Goal: Information Seeking & Learning: Check status

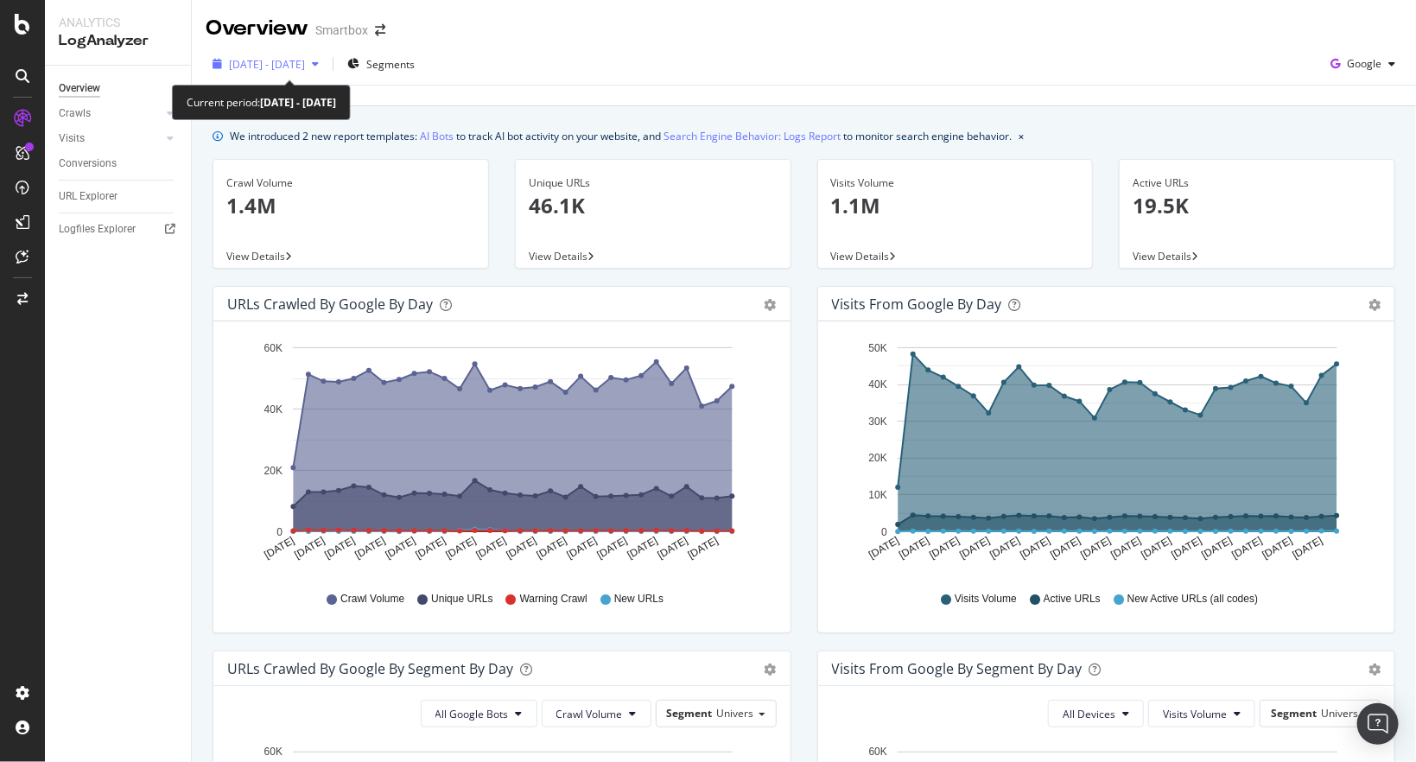
click at [305, 62] on span "[DATE] - [DATE]" at bounding box center [267, 64] width 76 height 15
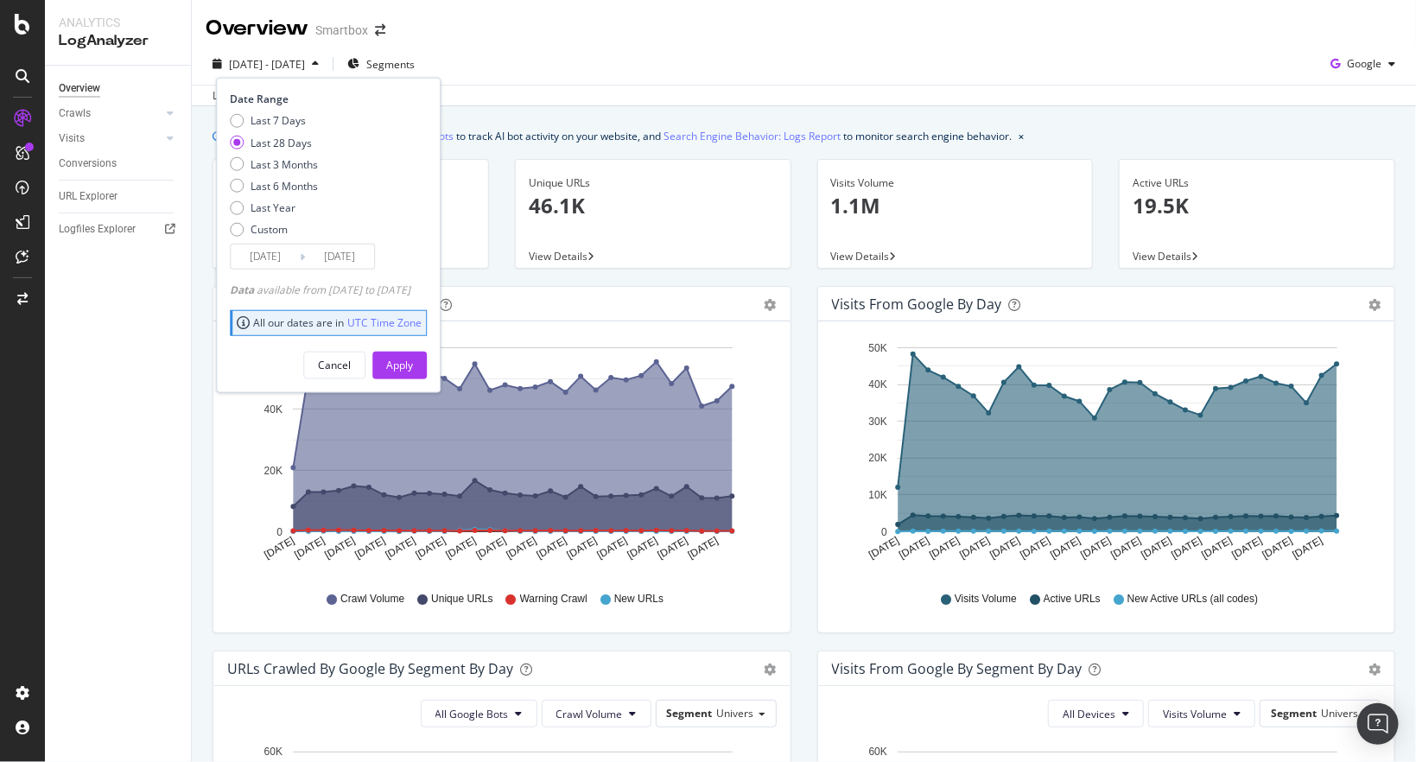
click at [281, 140] on div "Last 28 Days" at bounding box center [281, 142] width 61 height 15
click at [413, 365] on div "Apply" at bounding box center [399, 365] width 27 height 15
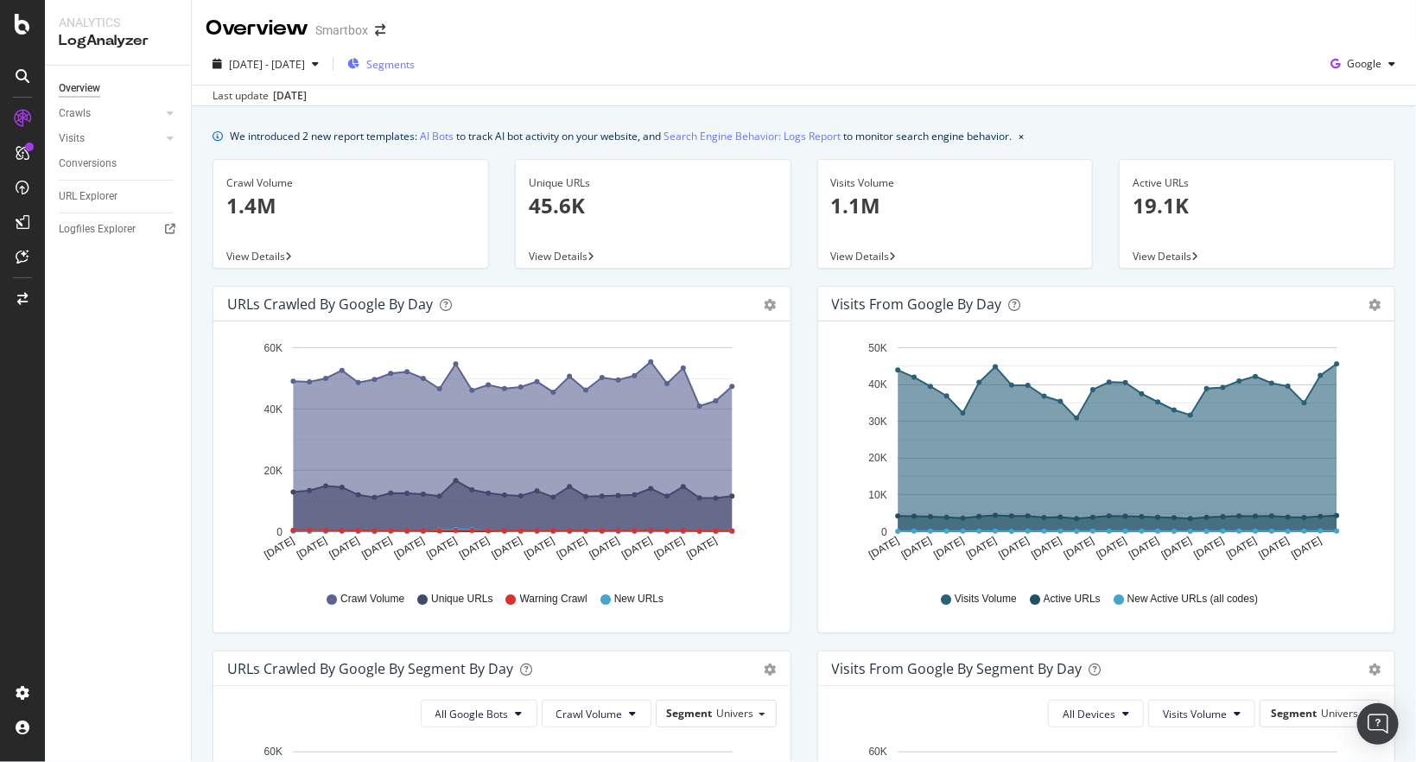
click at [415, 67] on span "Segments" at bounding box center [390, 64] width 48 height 15
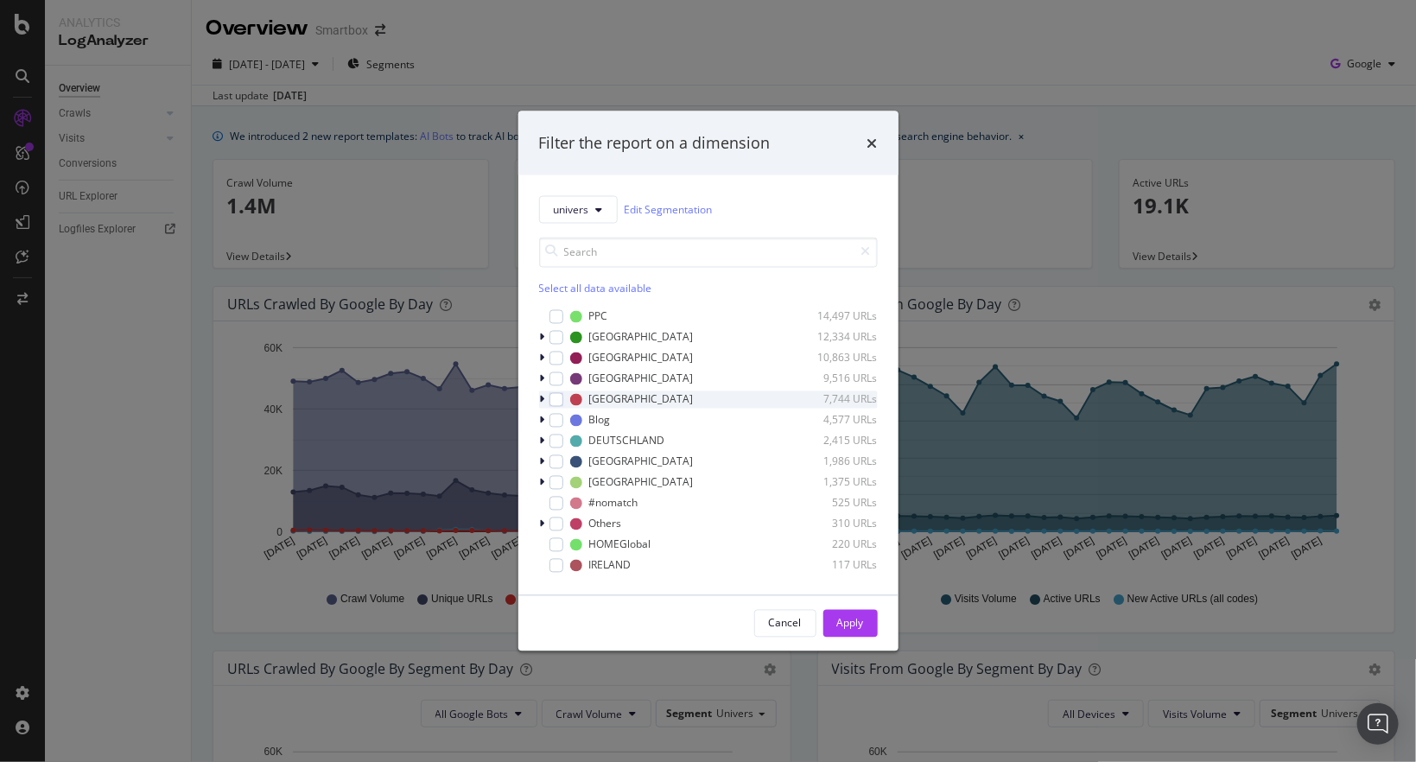
click at [544, 396] on icon "modal" at bounding box center [542, 399] width 5 height 10
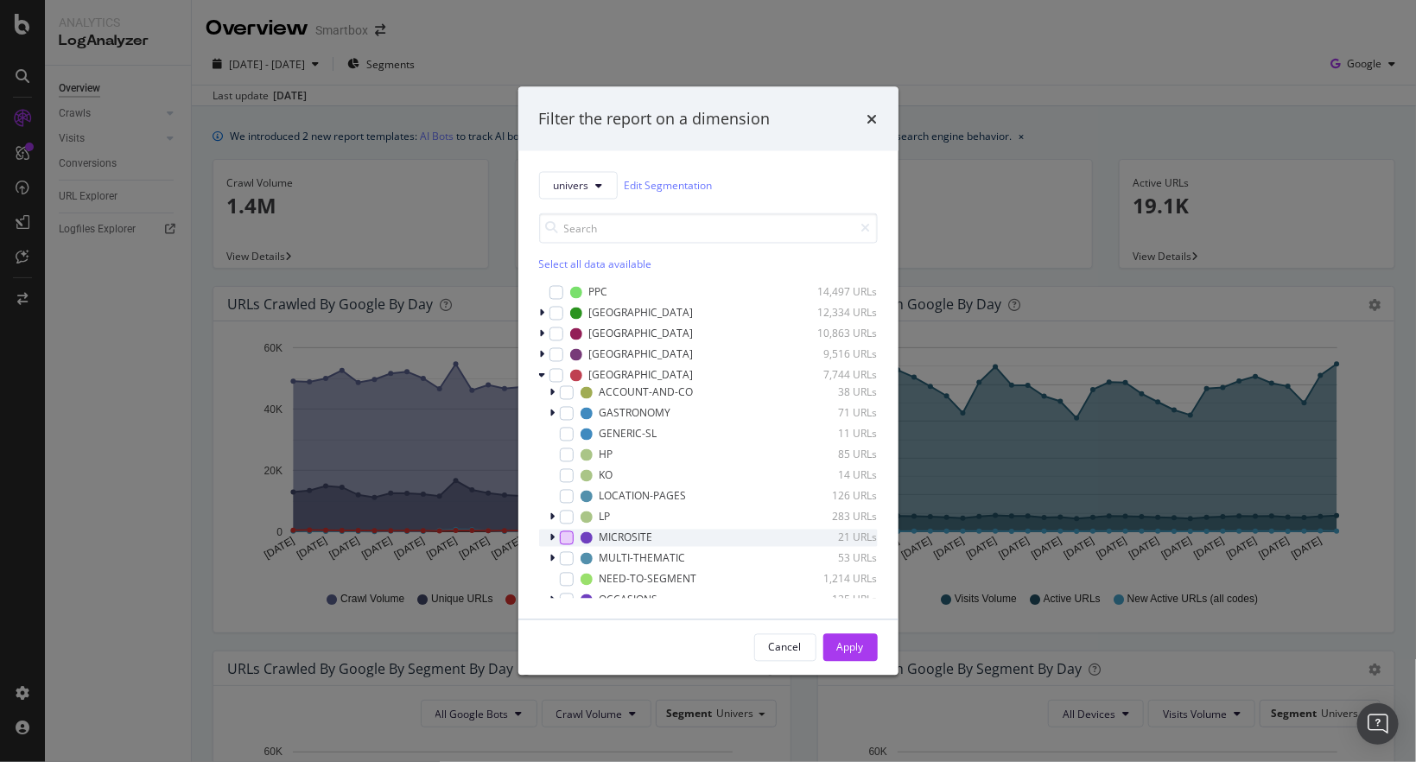
click at [561, 538] on div "modal" at bounding box center [567, 537] width 14 height 14
click at [848, 645] on div "Apply" at bounding box center [850, 647] width 27 height 15
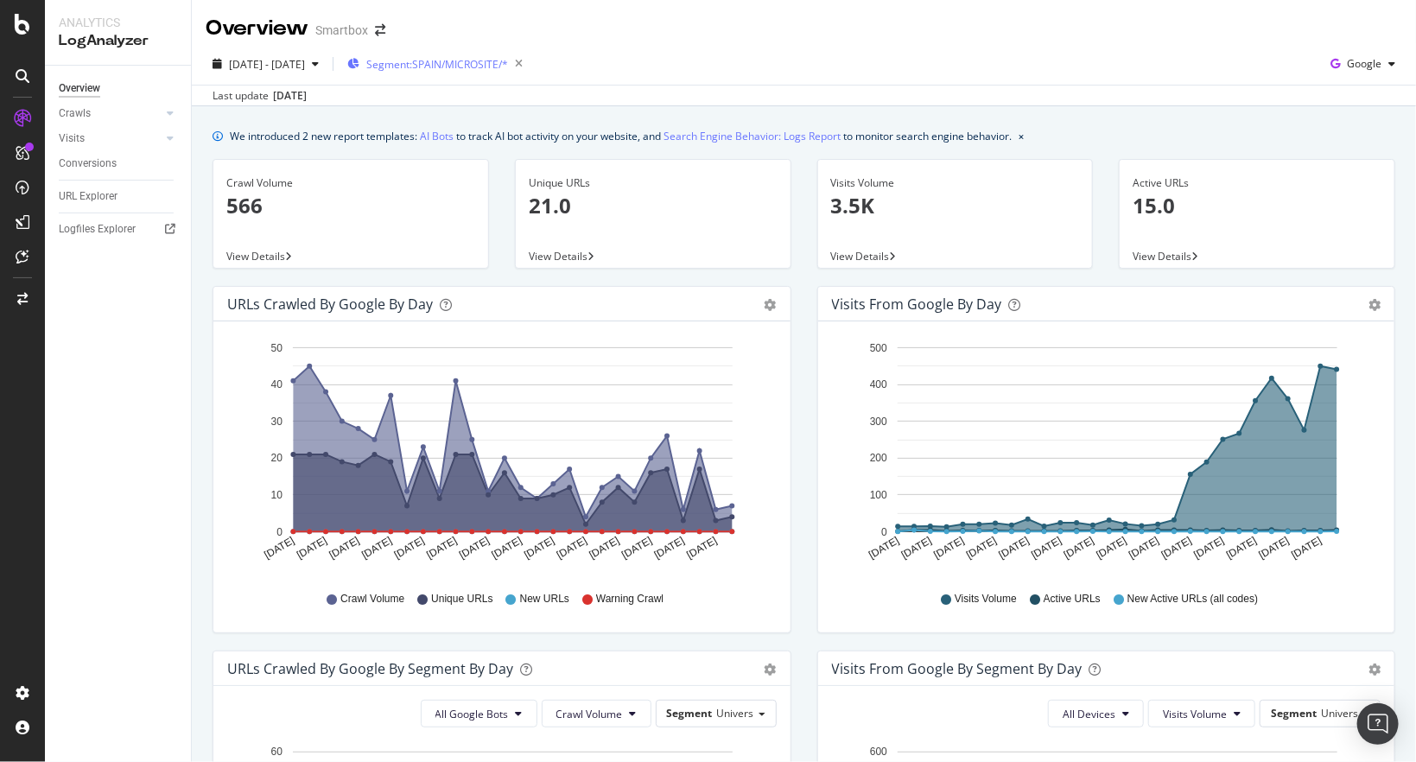
click at [496, 55] on div "Segment: [GEOGRAPHIC_DATA]/MICROSITE/*" at bounding box center [438, 64] width 182 height 24
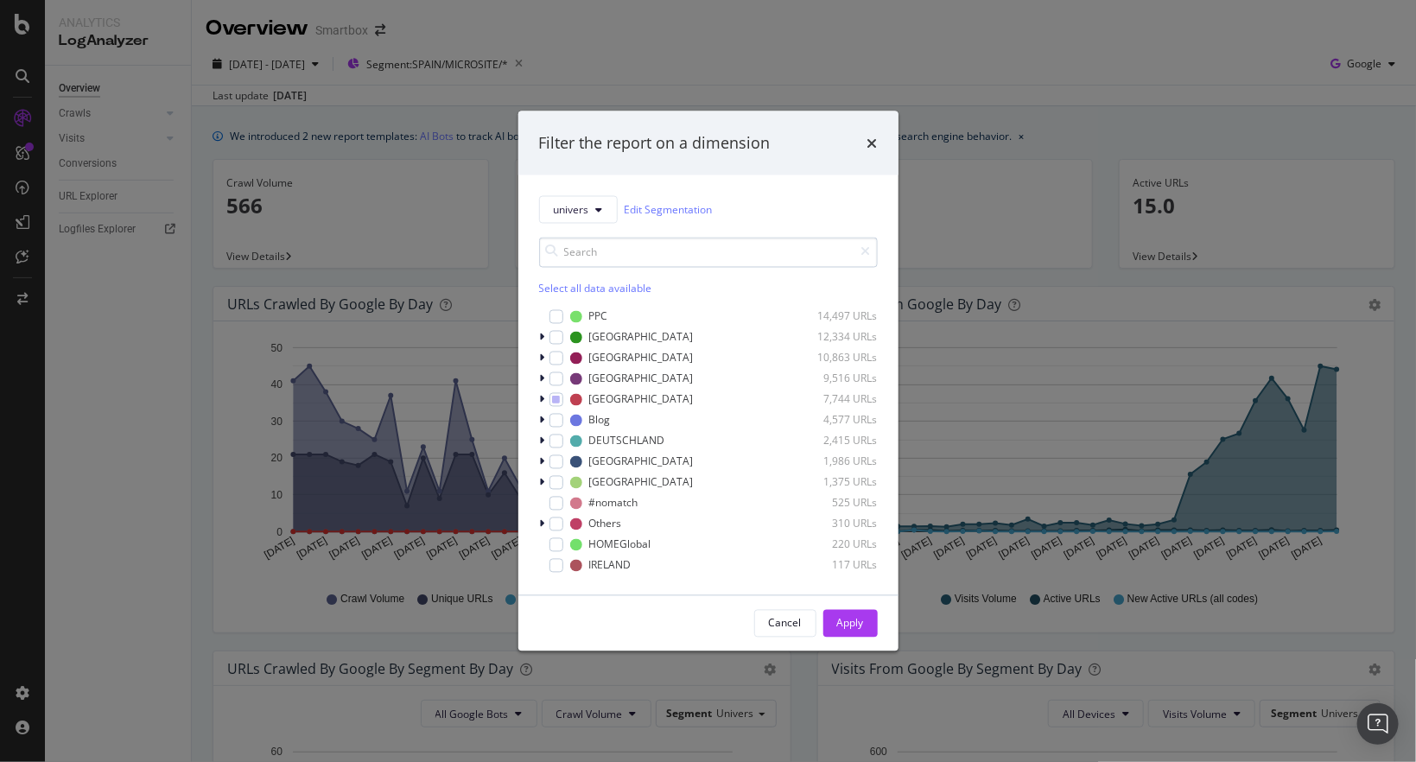
click at [595, 252] on input "modal" at bounding box center [708, 252] width 339 height 30
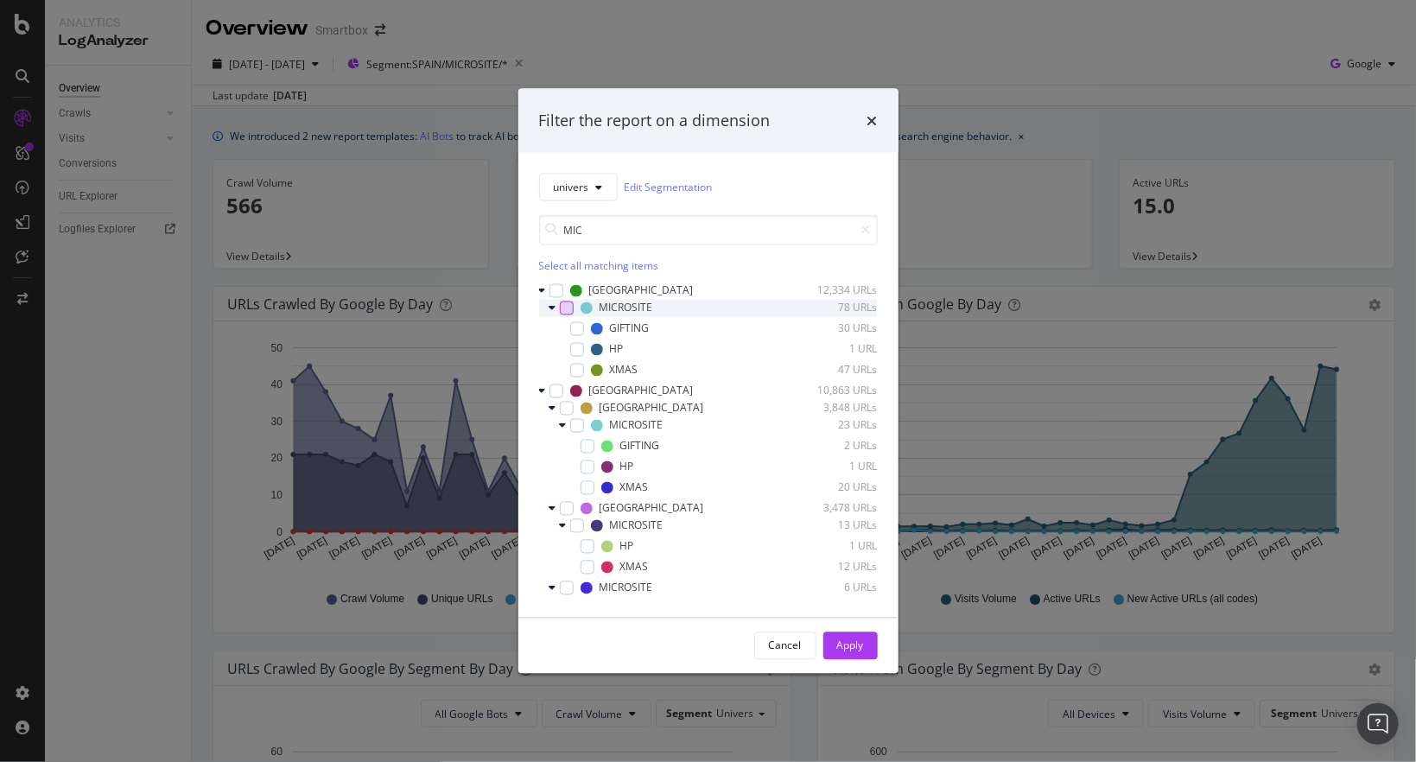
type input "MIC"
click at [565, 309] on div "modal" at bounding box center [567, 308] width 14 height 14
click at [569, 427] on div "modal" at bounding box center [565, 424] width 10 height 17
click at [579, 429] on div "modal" at bounding box center [577, 425] width 14 height 14
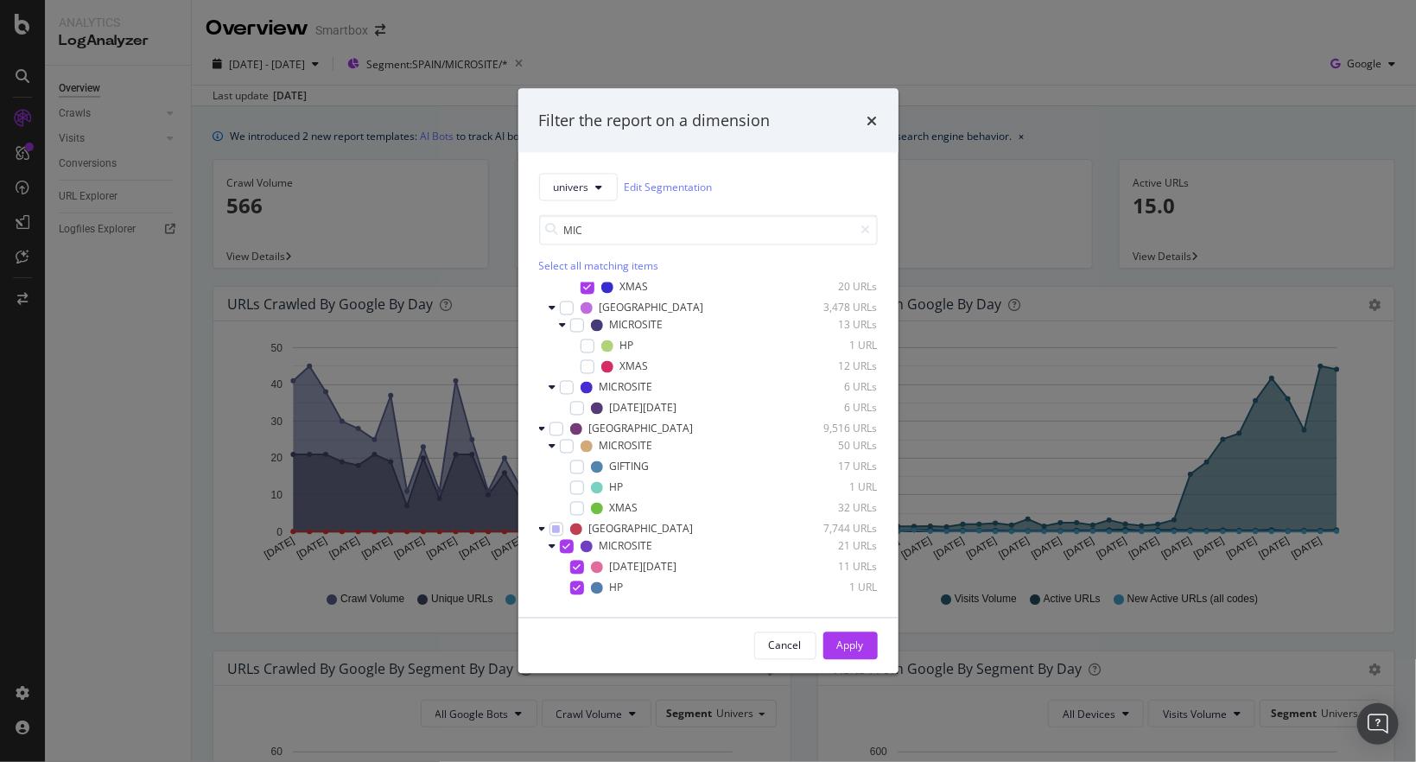
scroll to position [201, 0]
click at [575, 328] on div "modal" at bounding box center [577, 324] width 14 height 14
click at [567, 448] on div "modal" at bounding box center [567, 445] width 14 height 14
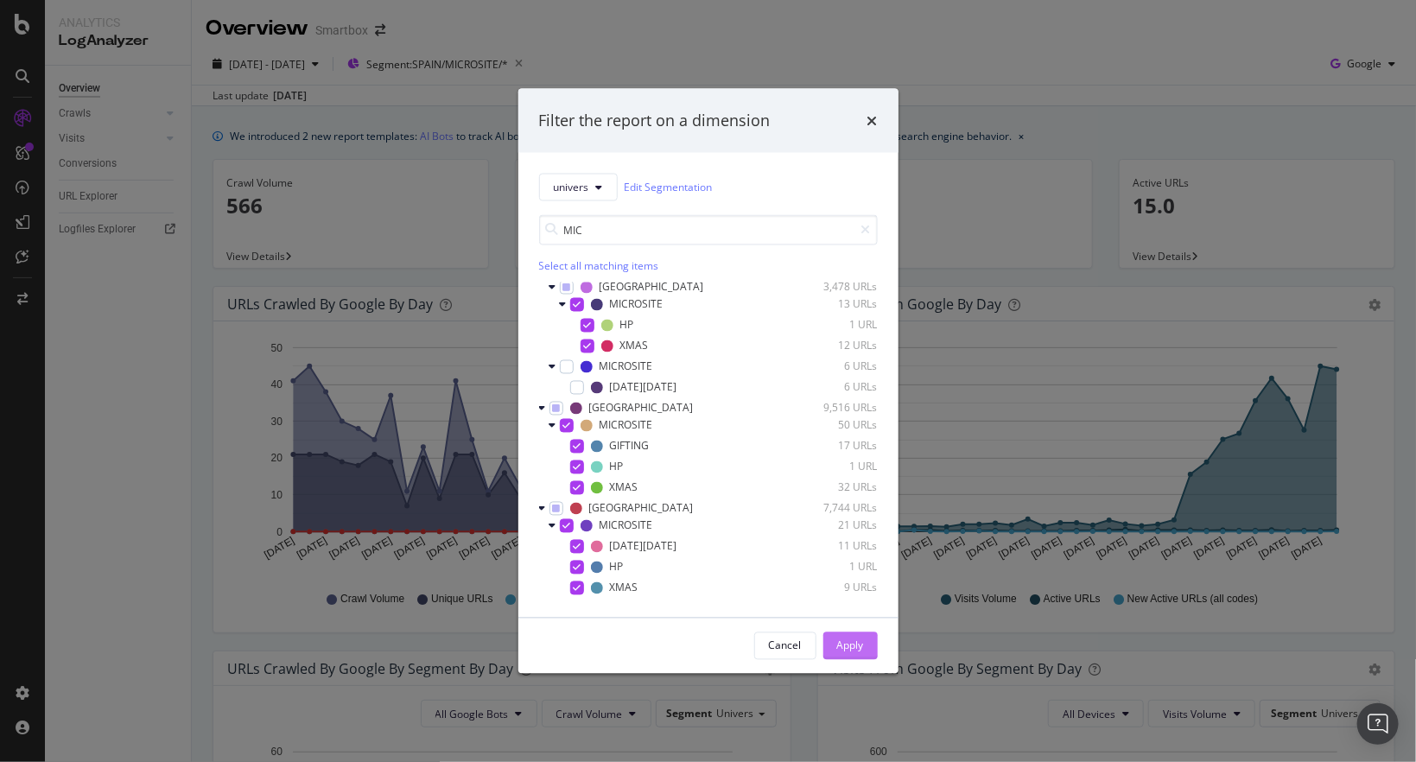
click at [833, 644] on button "Apply" at bounding box center [850, 646] width 54 height 28
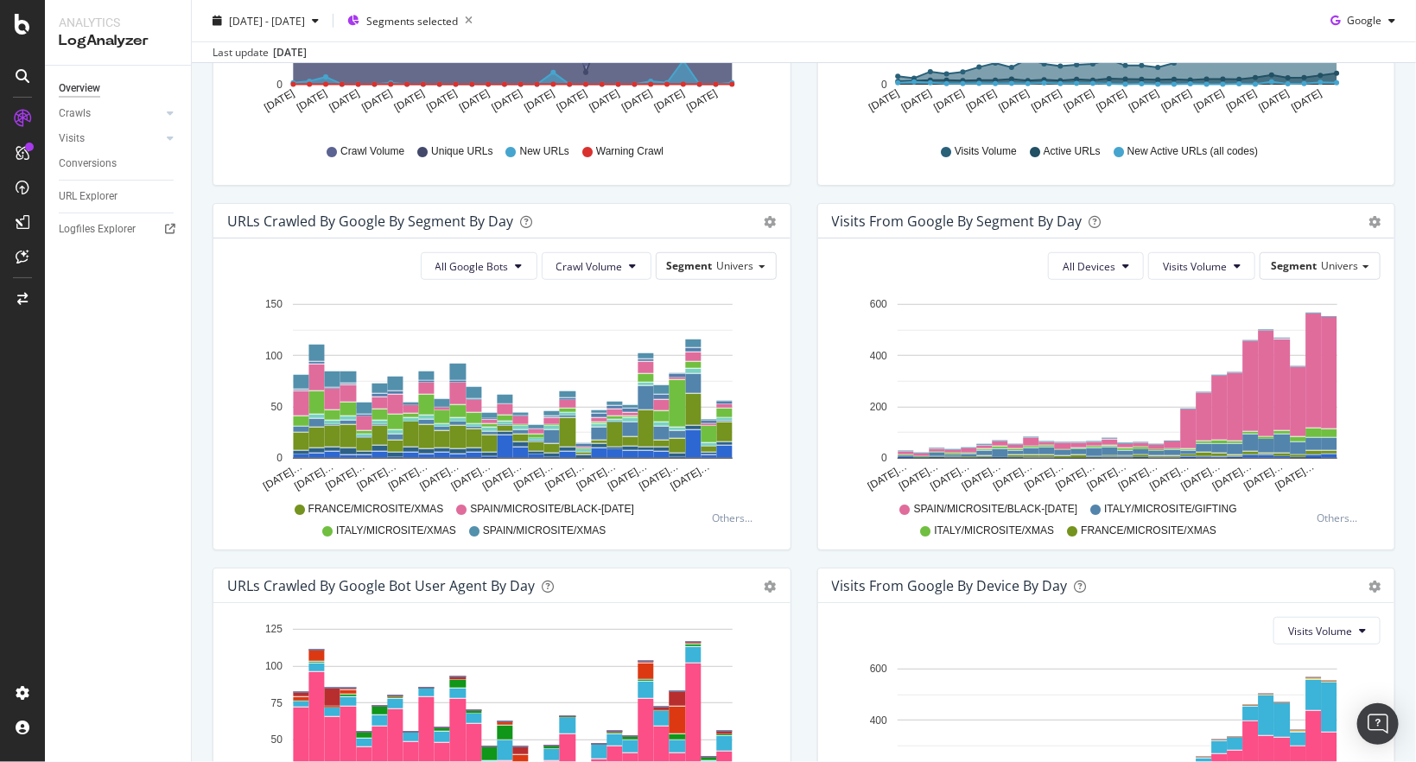
scroll to position [435, 0]
